Goal: Information Seeking & Learning: Learn about a topic

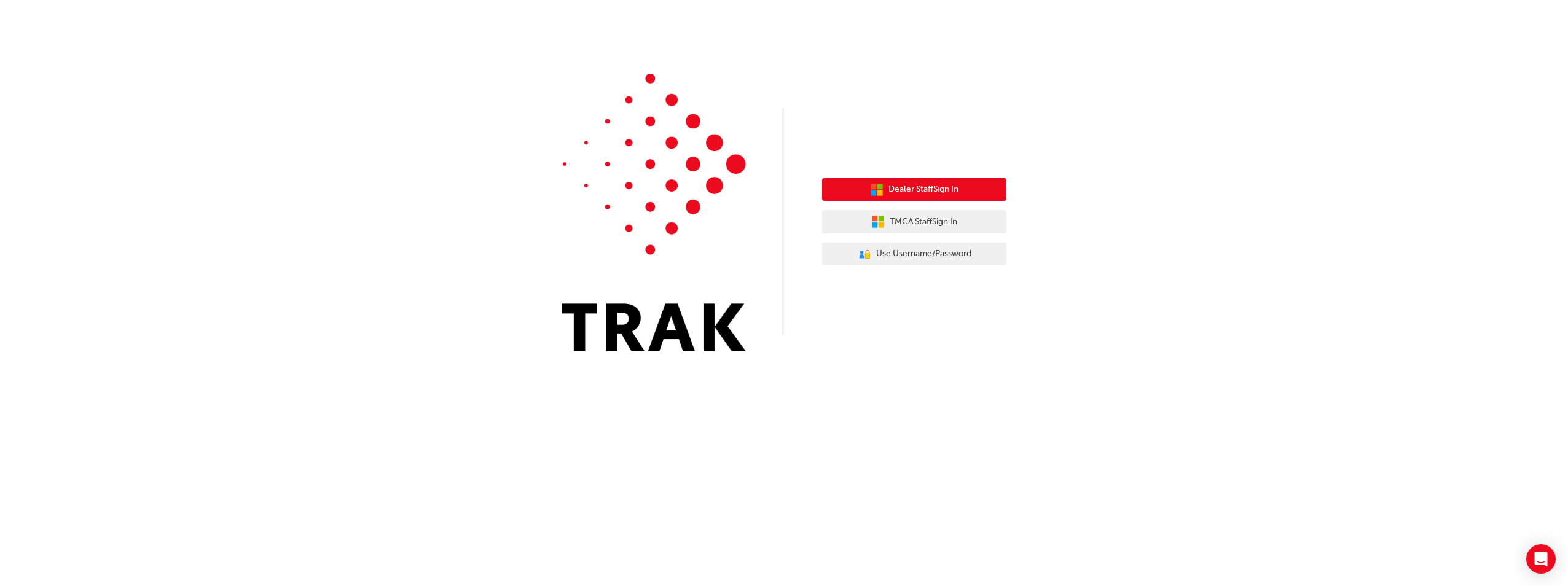
click at [898, 188] on span "Dealer Staff Sign In" at bounding box center [924, 189] width 70 height 14
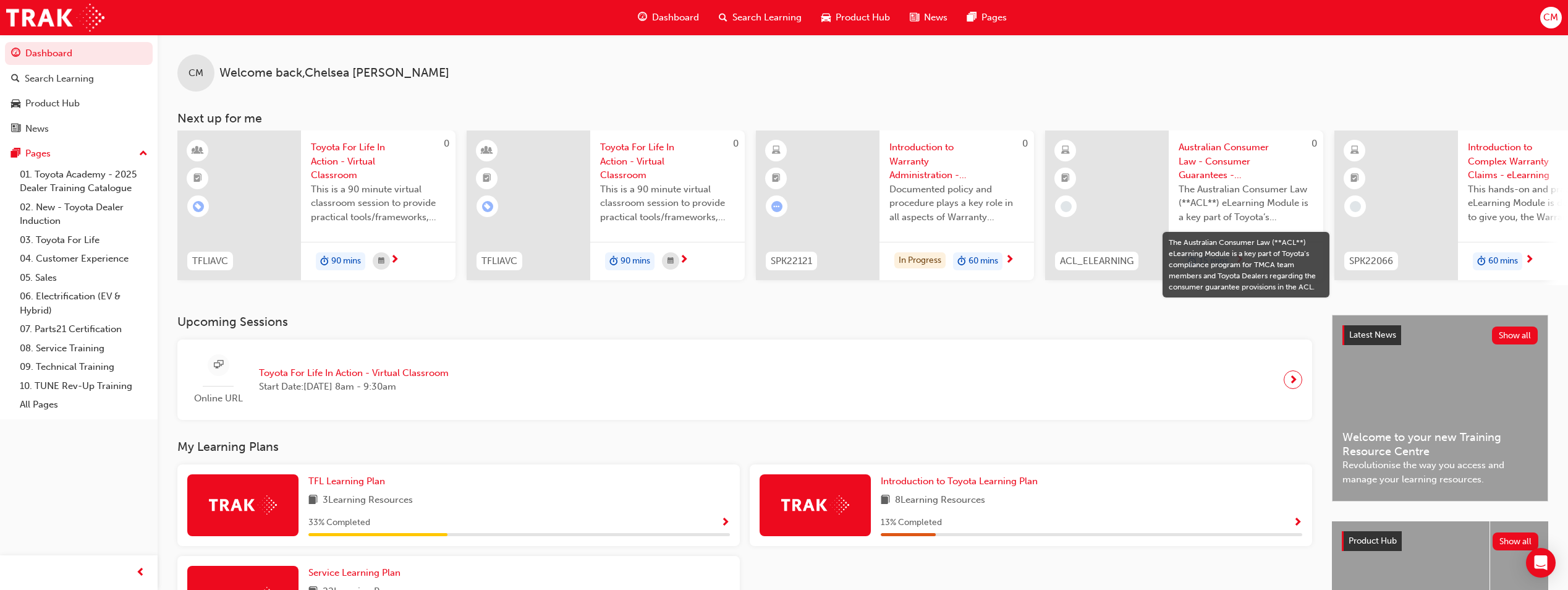
click at [1198, 212] on span "The Australian Consumer Law (**ACL**) eLearning Module is a key part of Toyota’…" at bounding box center [1246, 204] width 135 height 42
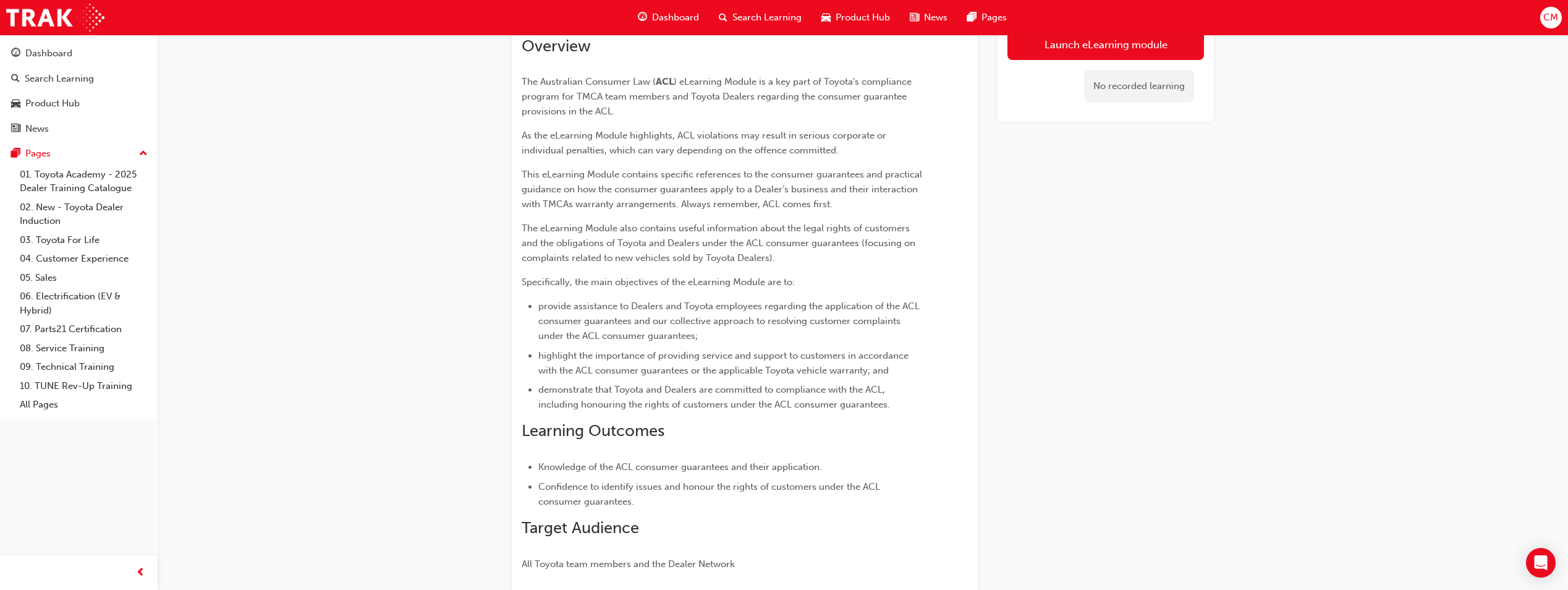
scroll to position [95, 0]
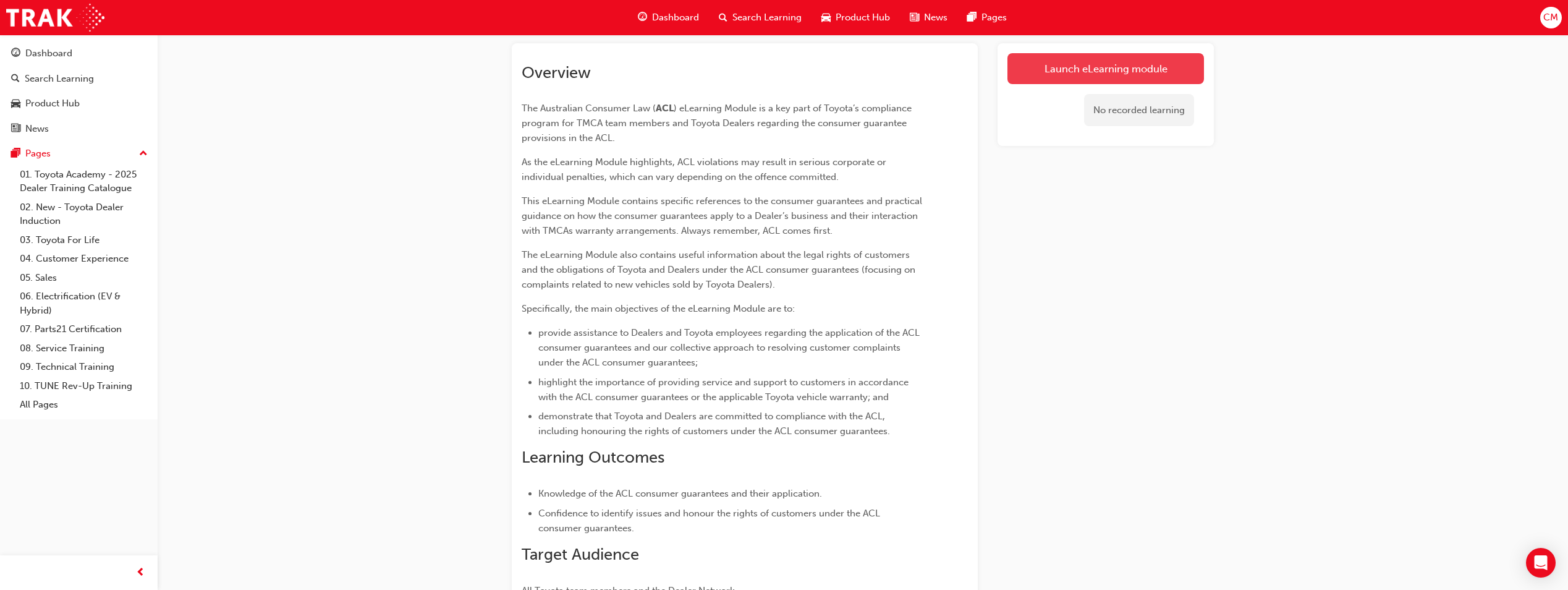
click at [1054, 74] on link "Launch eLearning module" at bounding box center [1106, 69] width 197 height 31
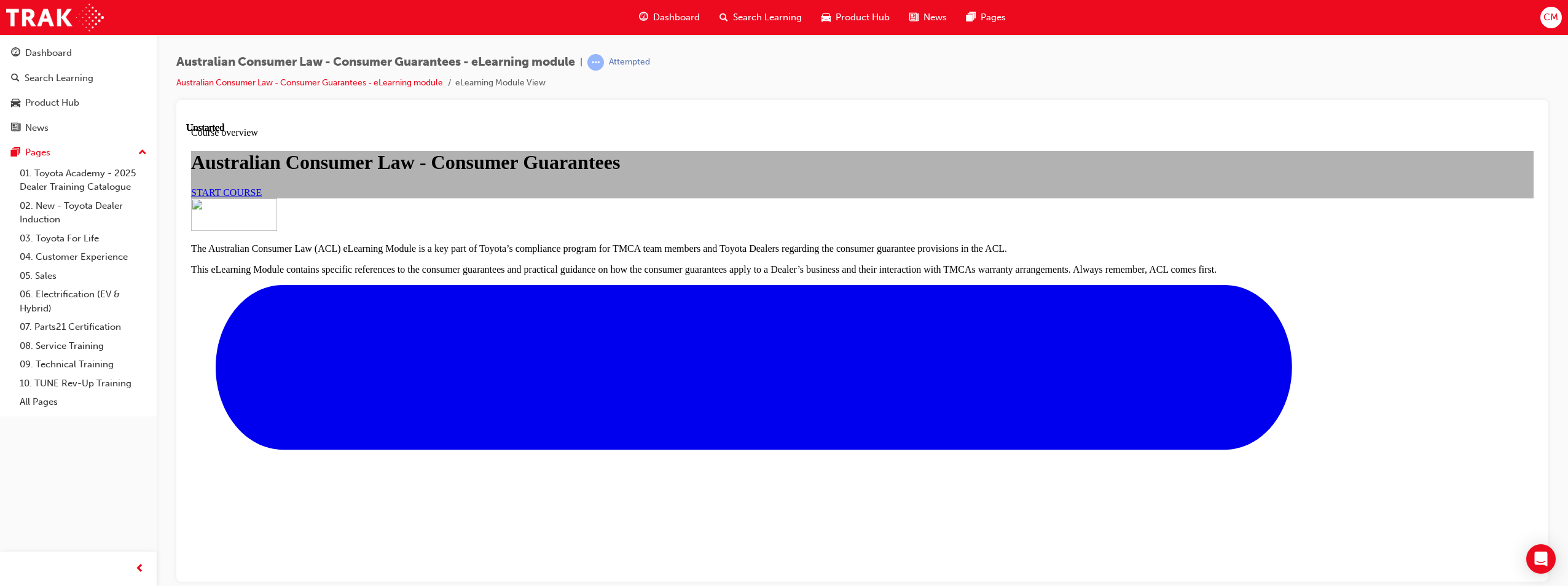
scroll to position [368, 0]
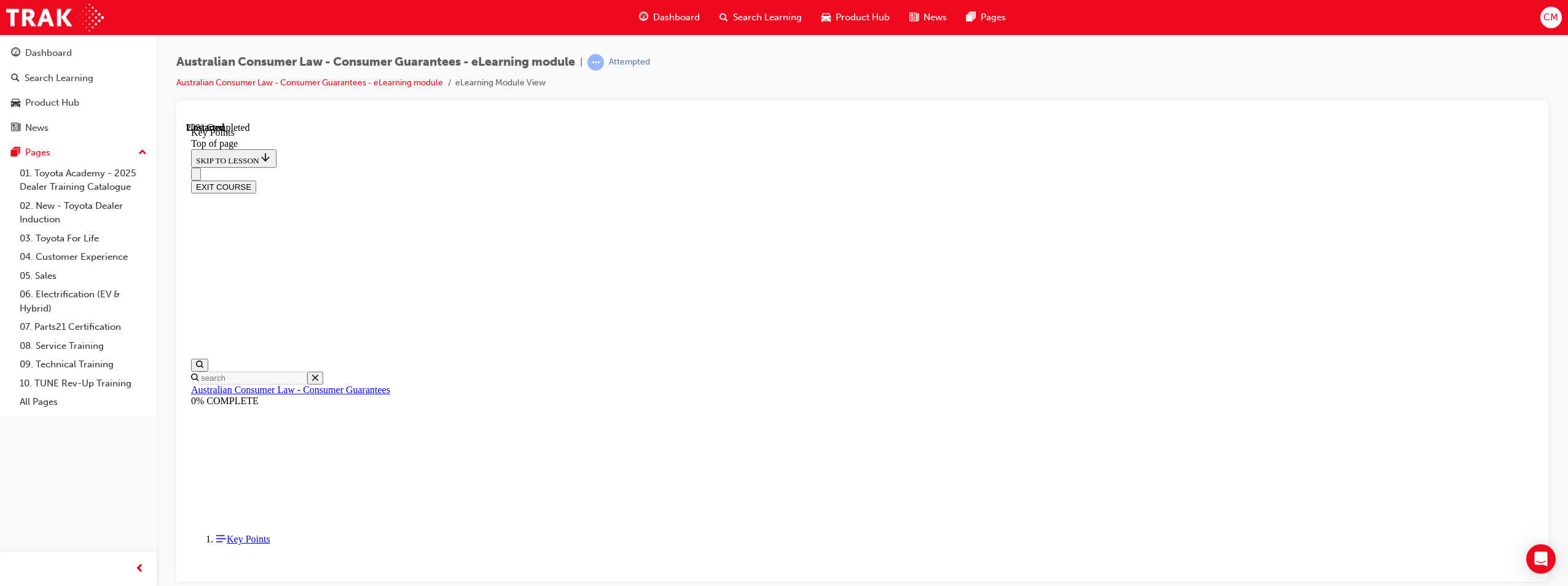
scroll to position [517, 0]
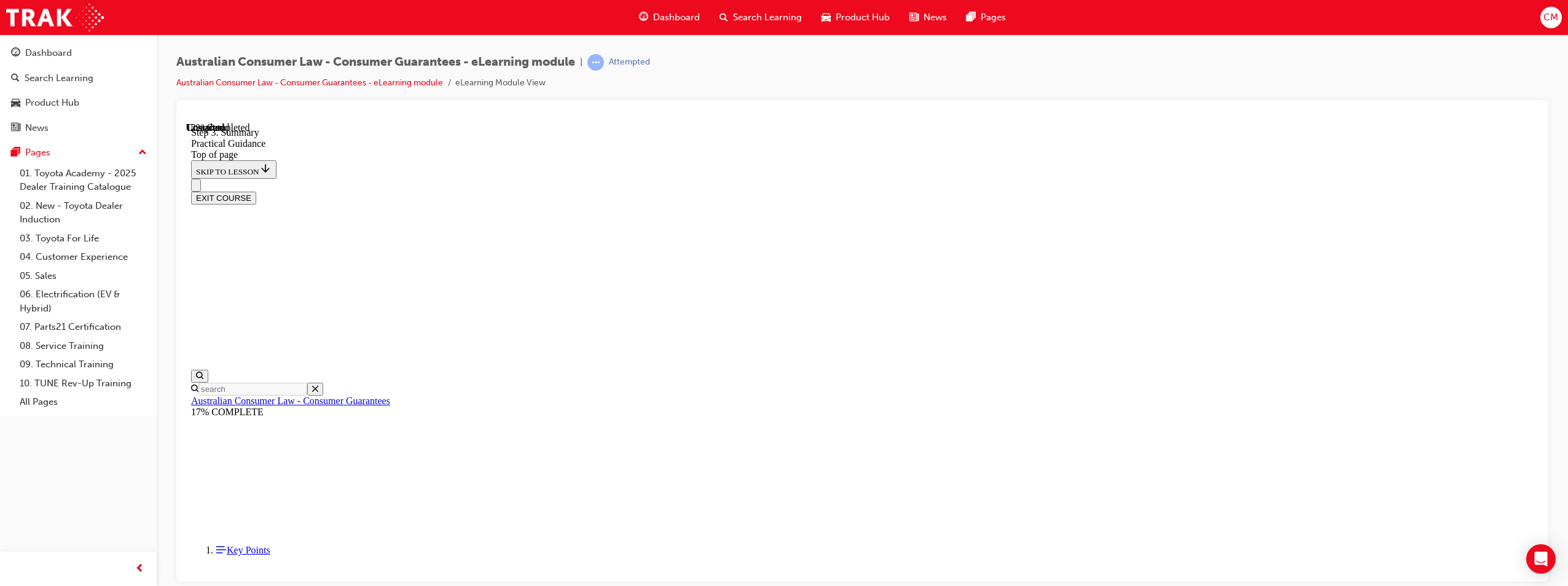
scroll to position [272, 0]
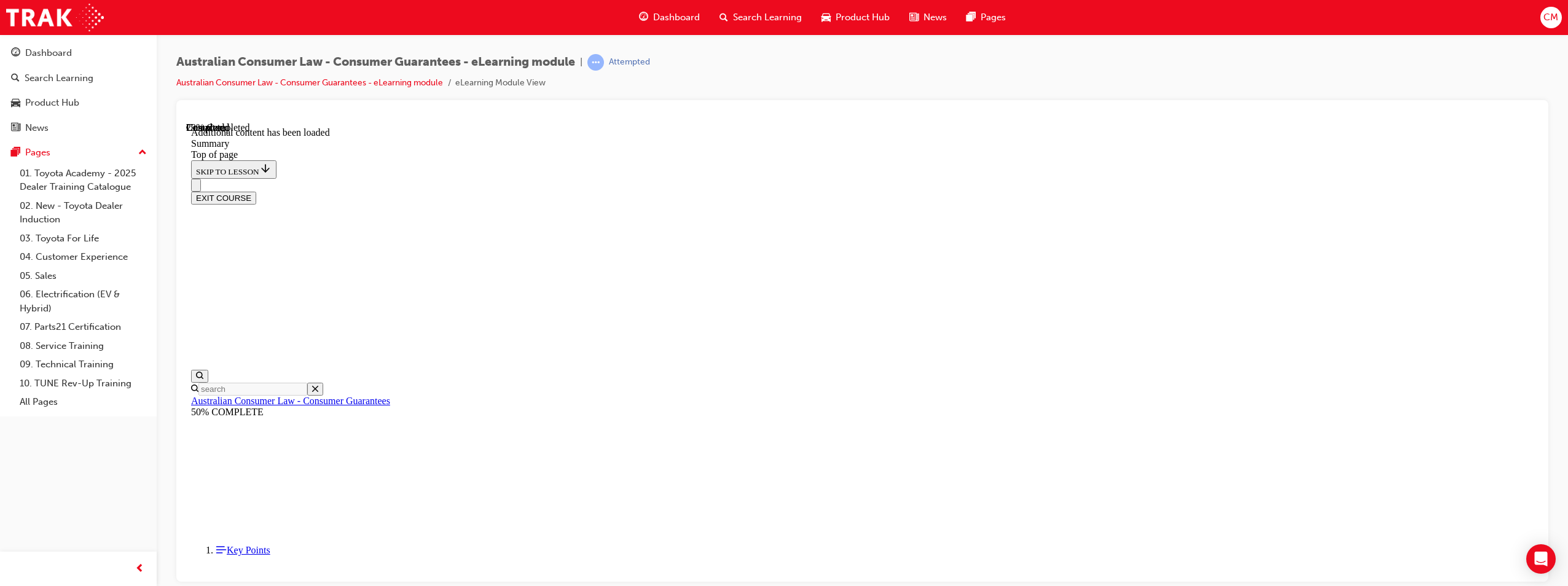
drag, startPoint x: 897, startPoint y: 428, endPoint x: 905, endPoint y: 428, distance: 8.0
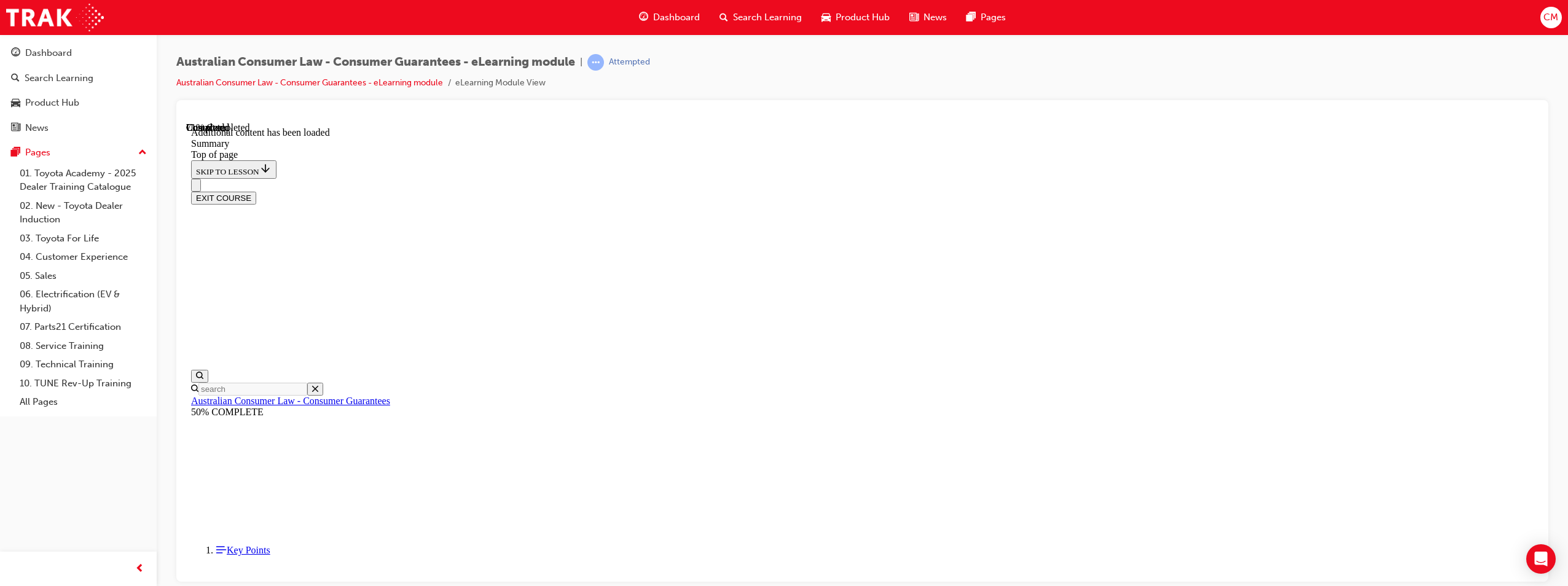
drag, startPoint x: 905, startPoint y: 428, endPoint x: 1052, endPoint y: 437, distance: 147.3
drag, startPoint x: 771, startPoint y: 354, endPoint x: 780, endPoint y: 352, distance: 9.2
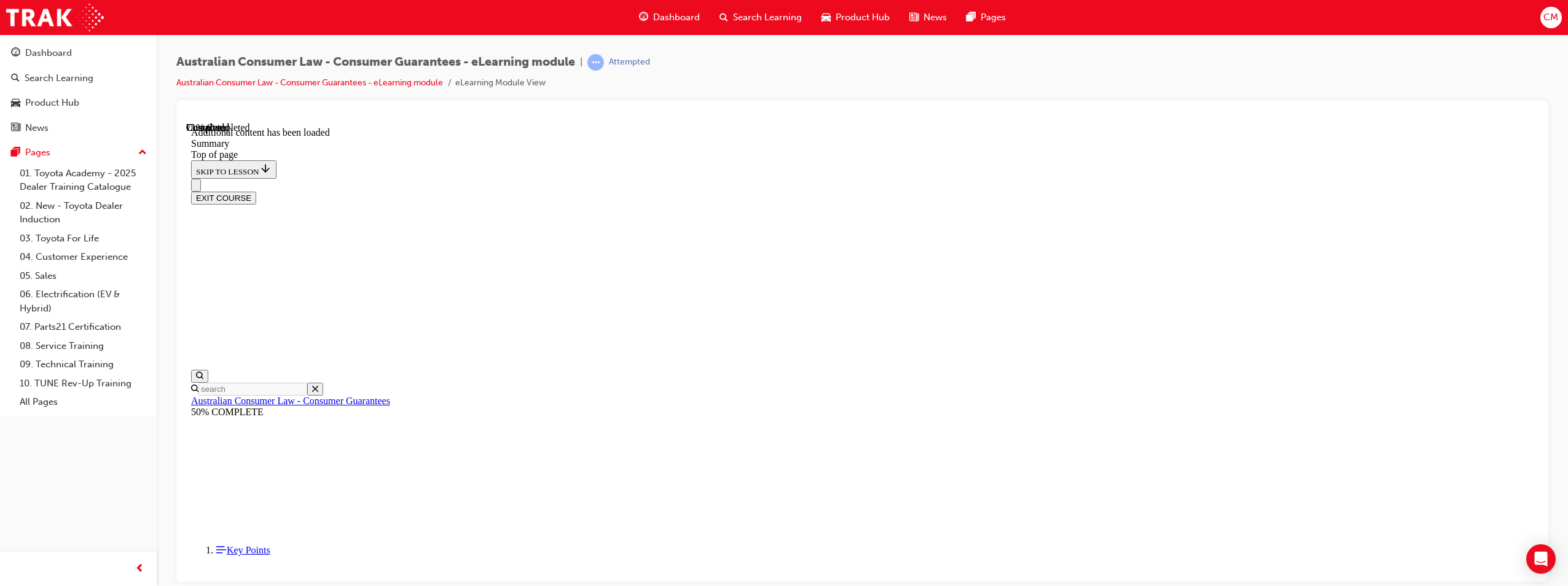
drag, startPoint x: 780, startPoint y: 352, endPoint x: 949, endPoint y: 355, distance: 169.0
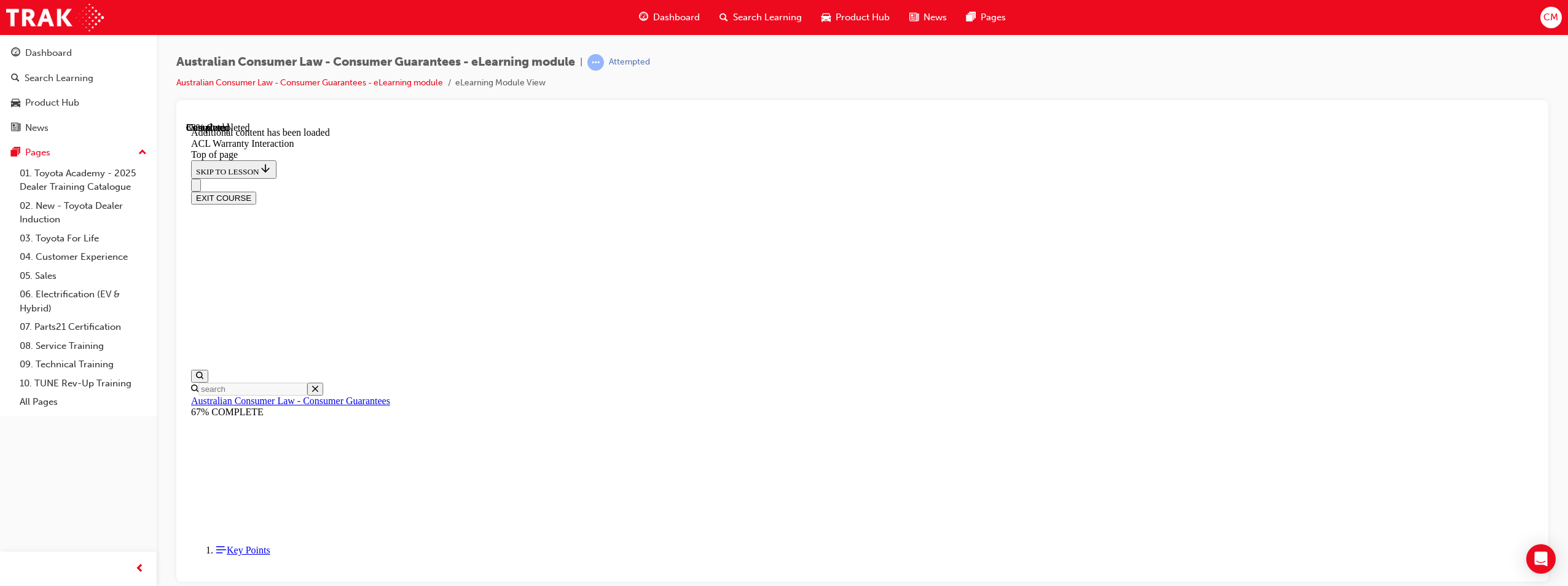
scroll to position [1378, 0]
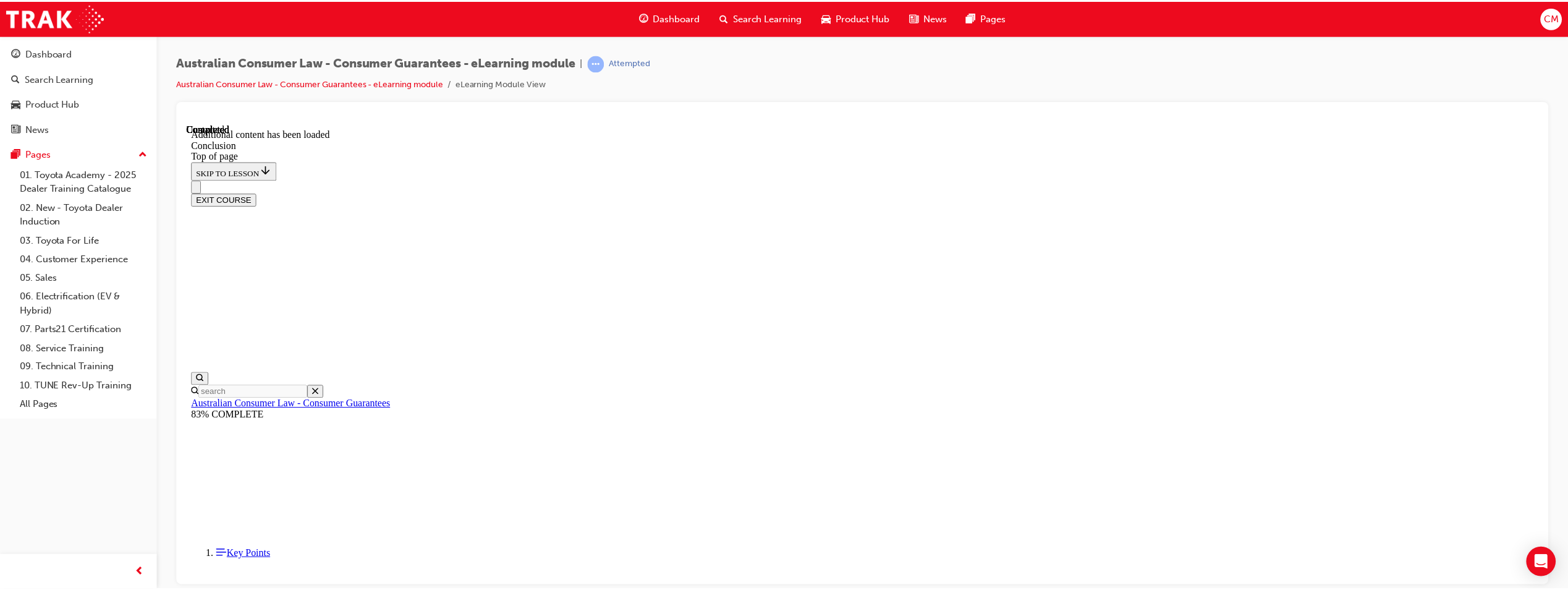
scroll to position [38, 0]
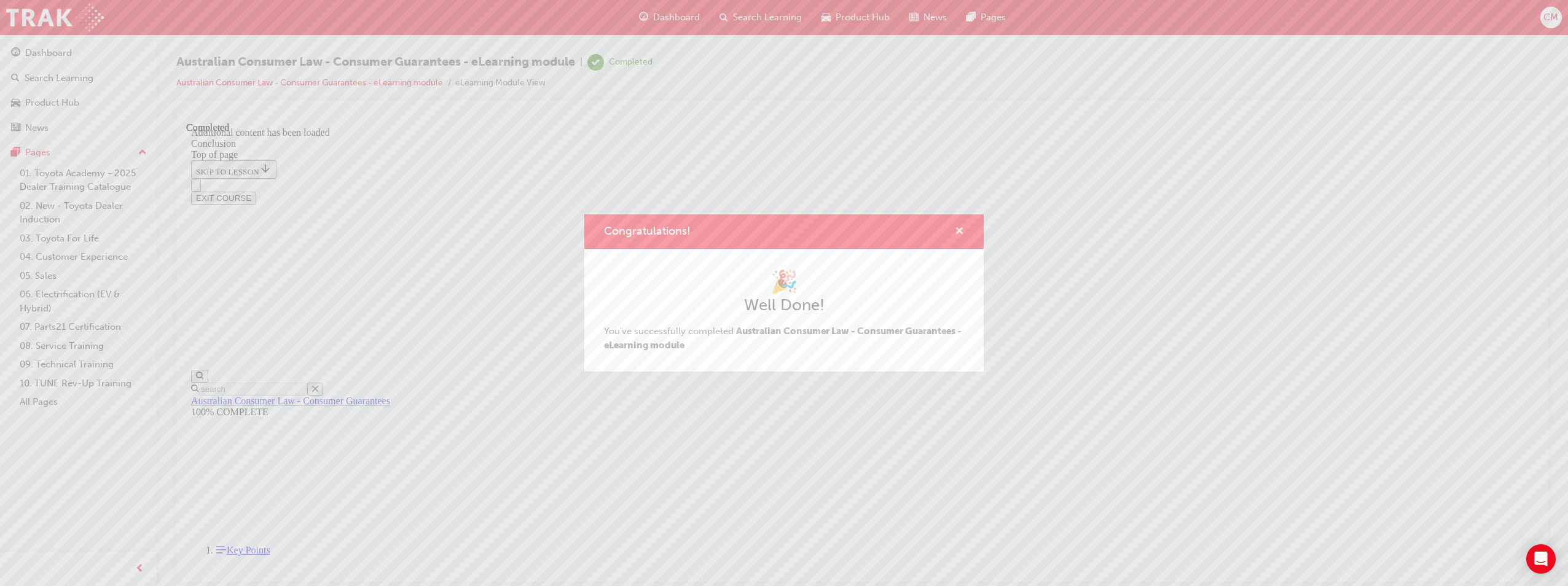
click at [961, 223] on div "Congratulations!" at bounding box center [784, 231] width 399 height 35
click at [961, 226] on span "cross-icon" at bounding box center [959, 232] width 9 height 11
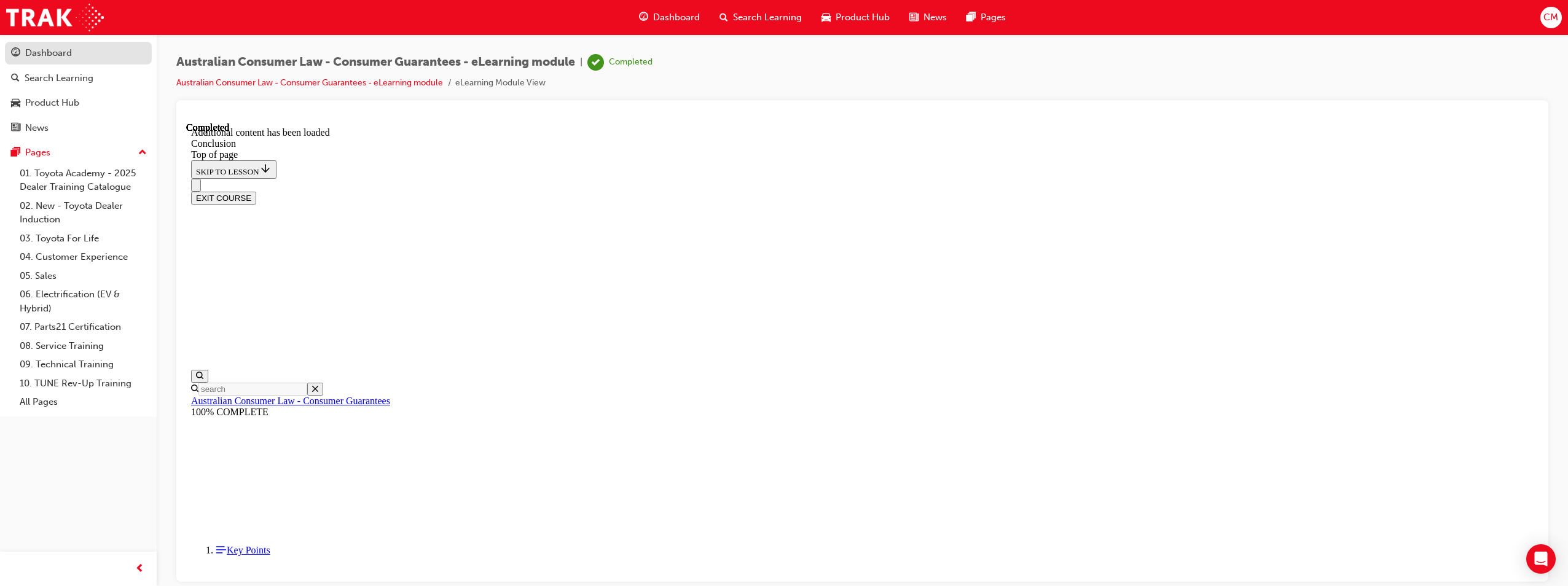
click at [30, 58] on div "Dashboard" at bounding box center [49, 53] width 47 height 14
